Goal: Task Accomplishment & Management: Manage account settings

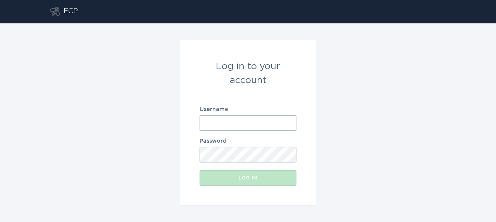
click at [256, 128] on input "Username" at bounding box center [247, 122] width 97 height 15
drag, startPoint x: 246, startPoint y: 121, endPoint x: 209, endPoint y: 122, distance: 36.4
click at [209, 122] on input "bc" at bounding box center [247, 122] width 97 height 15
drag, startPoint x: 232, startPoint y: 125, endPoint x: 172, endPoint y: 125, distance: 60.0
click at [172, 125] on div "Log in to your account Username bc Password Log in" at bounding box center [248, 122] width 496 height 199
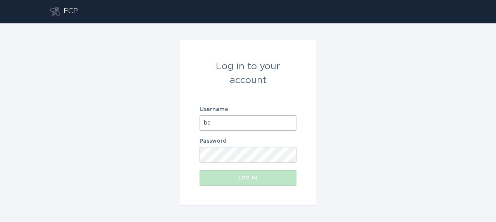
paste input "[EMAIL_ADDRESS][DOMAIN_NAME]"
type input "[EMAIL_ADDRESS][DOMAIN_NAME]"
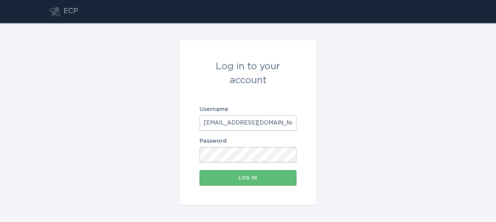
click at [391, 127] on div "Log in to your account Username [EMAIL_ADDRESS][DOMAIN_NAME] Password Log in" at bounding box center [248, 122] width 496 height 199
click at [219, 179] on div "Log in" at bounding box center [247, 178] width 89 height 5
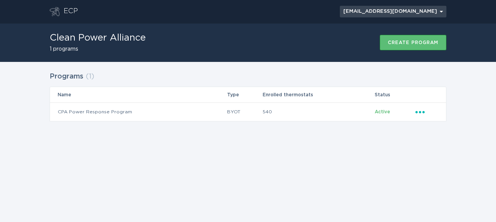
click at [436, 12] on div "[EMAIL_ADDRESS][DOMAIN_NAME] Chevron" at bounding box center [392, 11] width 99 height 5
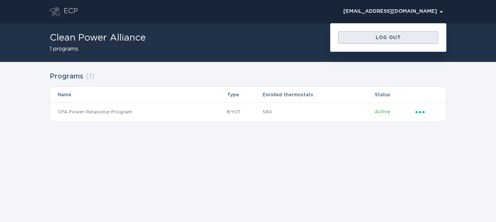
click at [409, 39] on div "Log out" at bounding box center [388, 37] width 92 height 5
